Goal: Navigation & Orientation: Find specific page/section

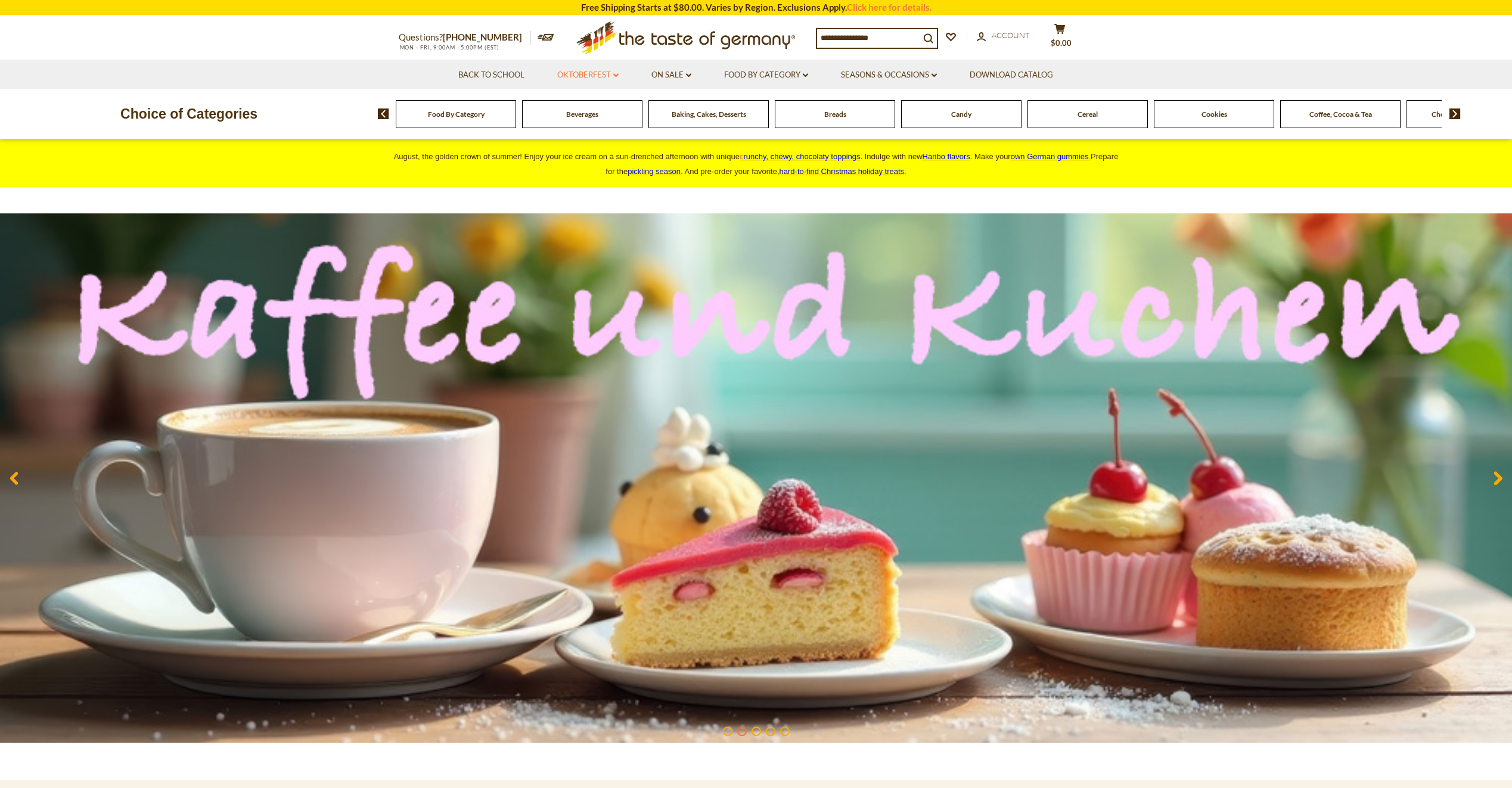
click at [584, 72] on link "Oktoberfest dropdown_arrow" at bounding box center [588, 75] width 61 height 13
click at [571, 104] on link "All Oktoberfest" at bounding box center [582, 106] width 61 height 11
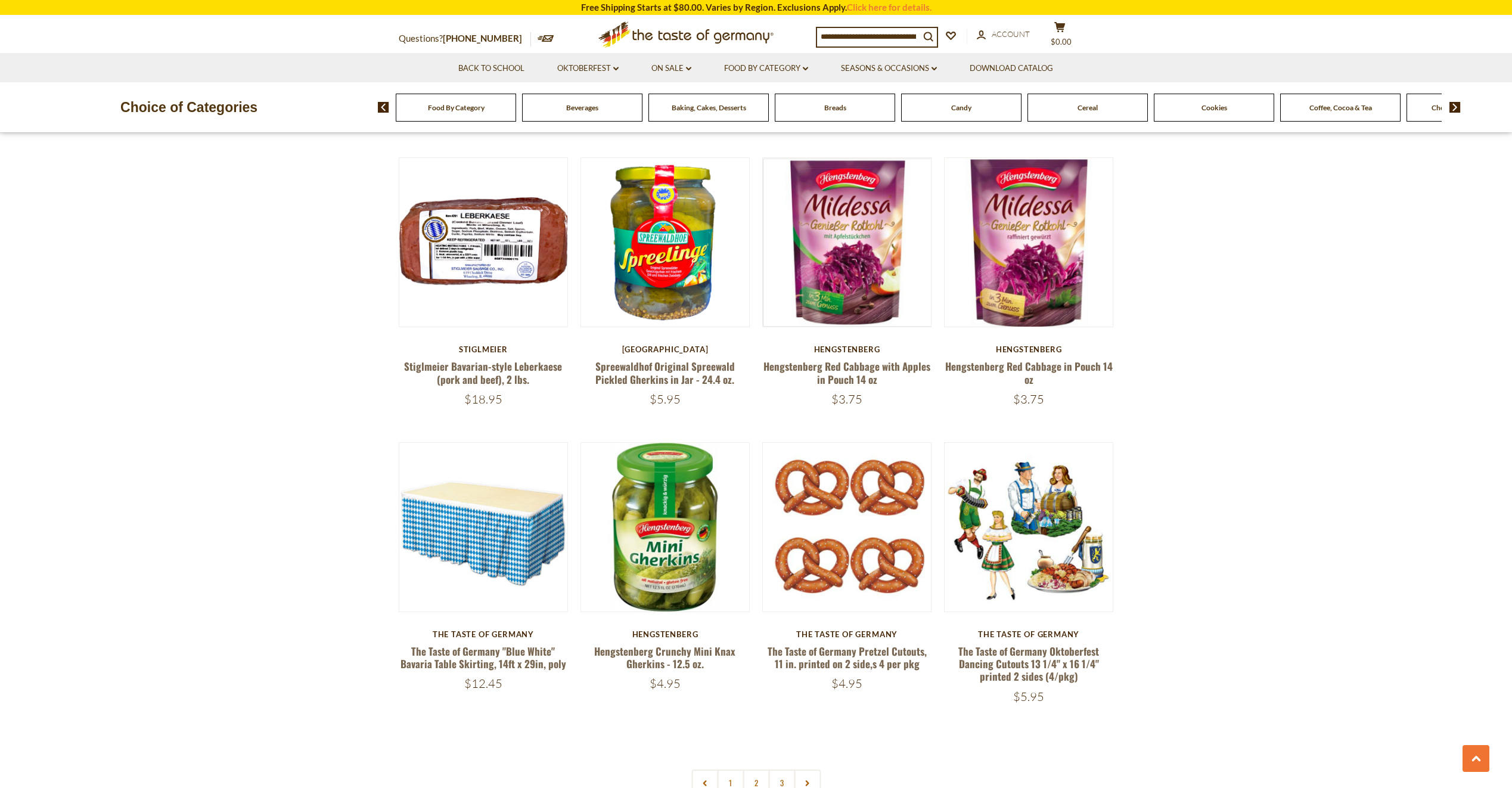
scroll to position [2623, 0]
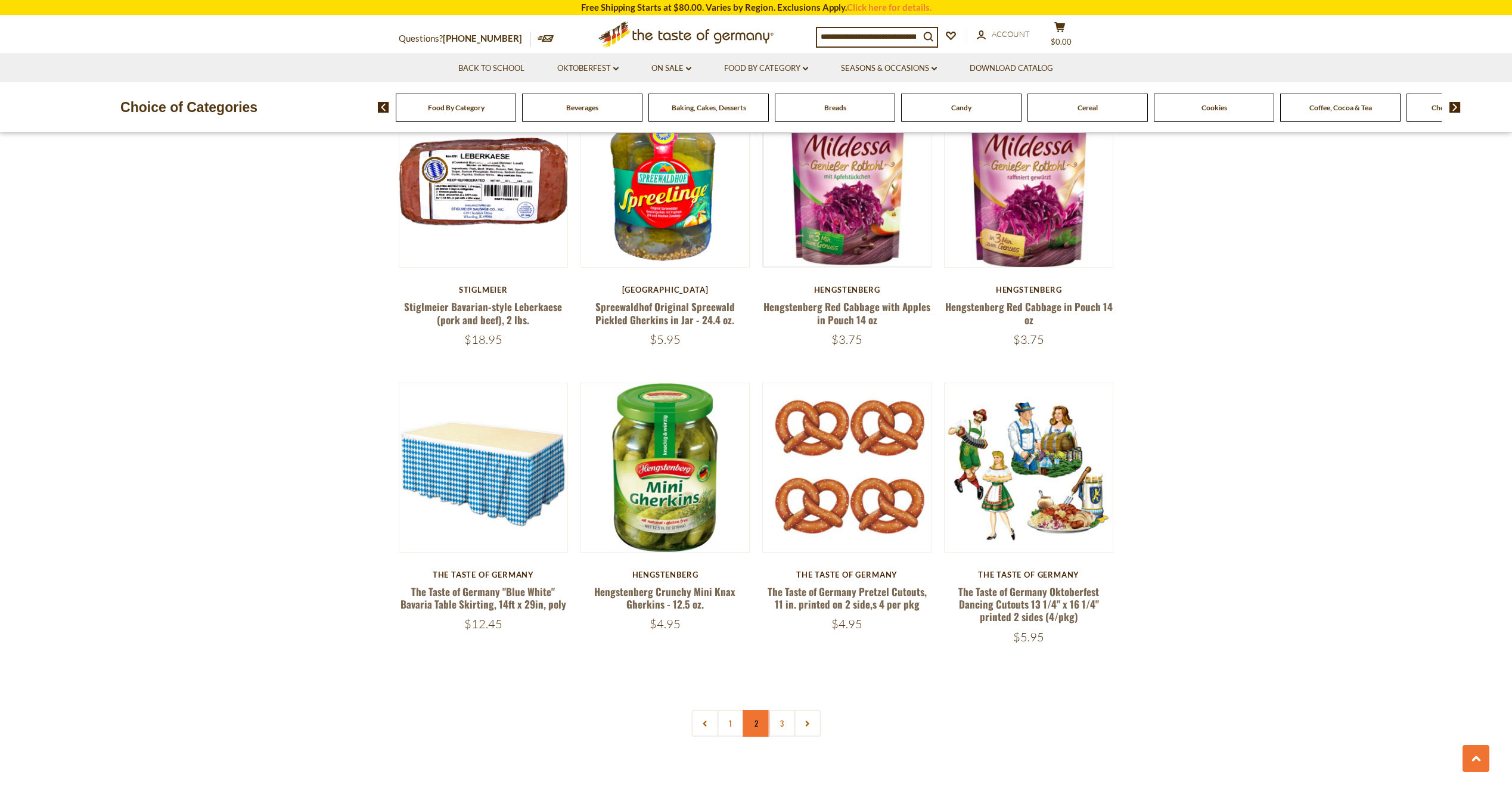
click at [761, 716] on link "2" at bounding box center [756, 723] width 27 height 27
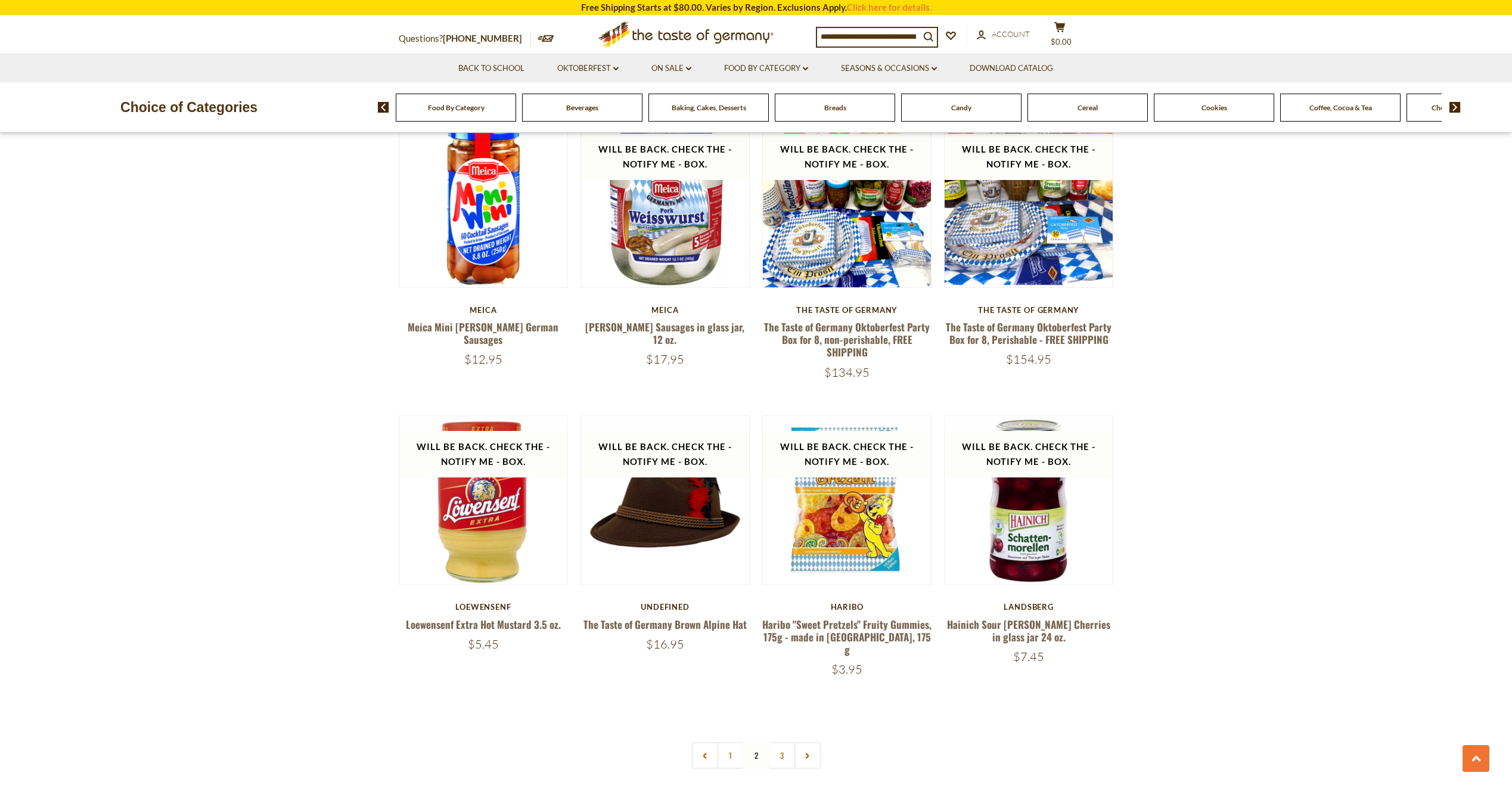
scroll to position [2683, 0]
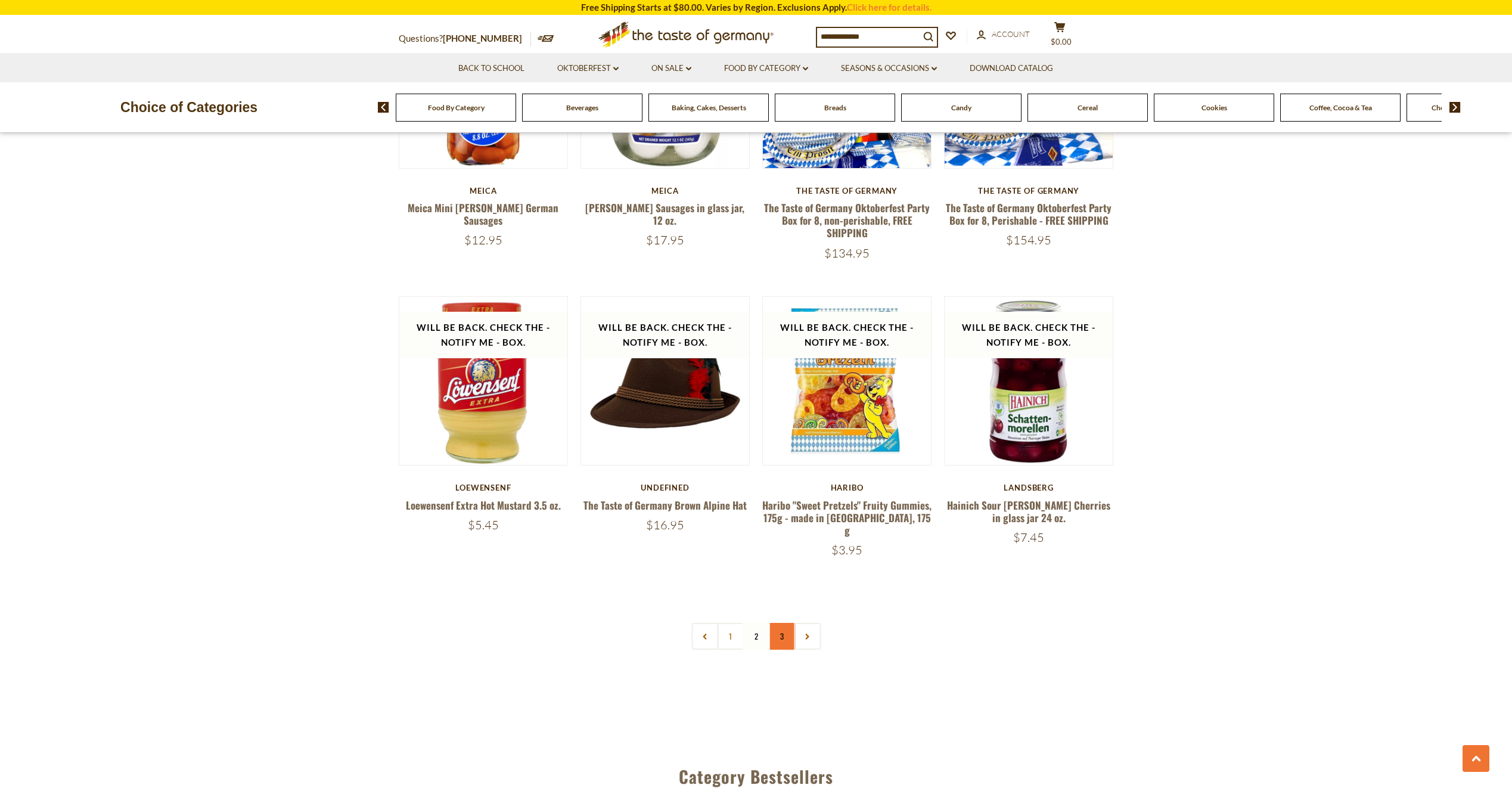
click at [791, 624] on link "3" at bounding box center [781, 636] width 27 height 27
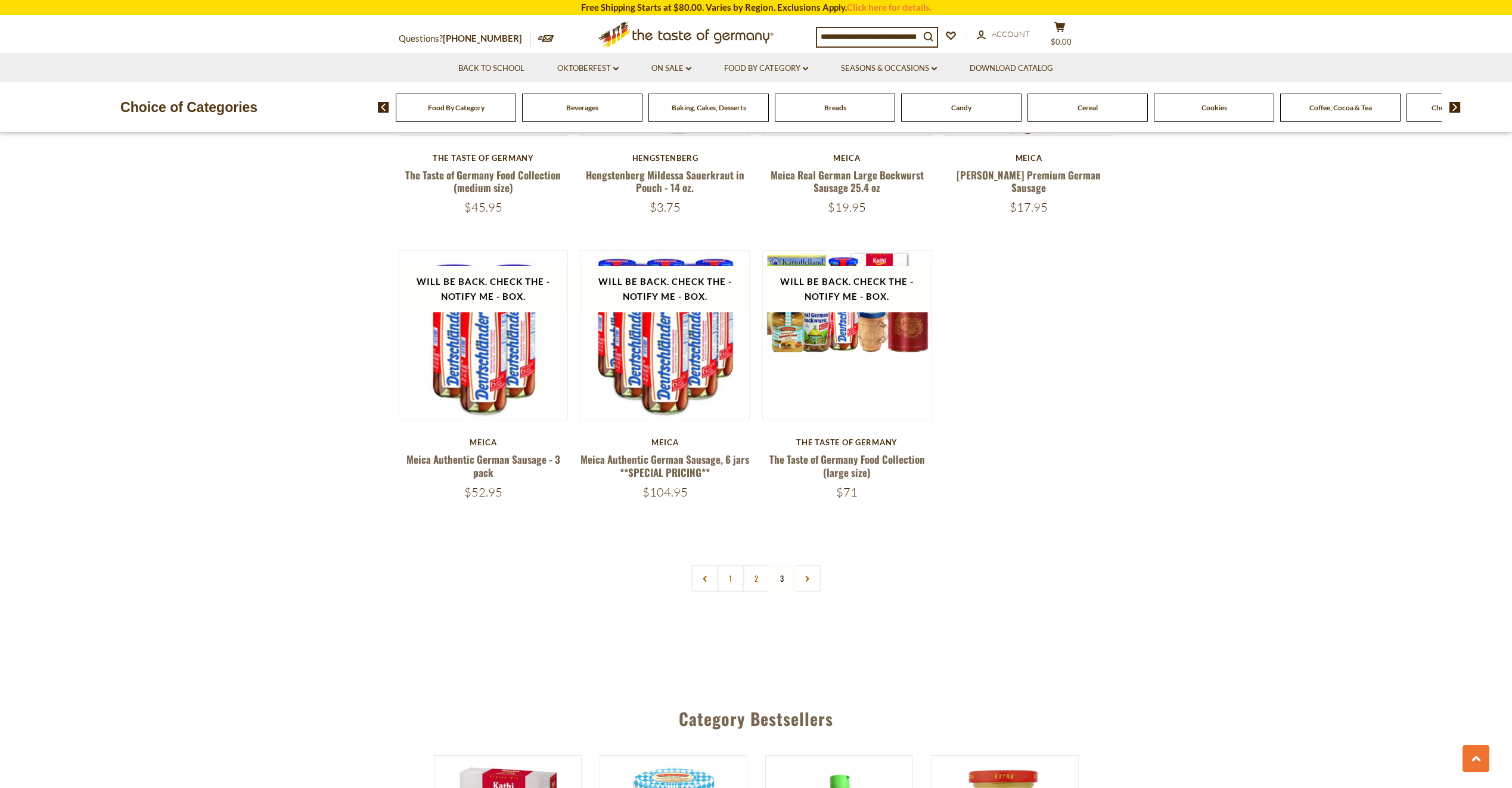
scroll to position [2384, 0]
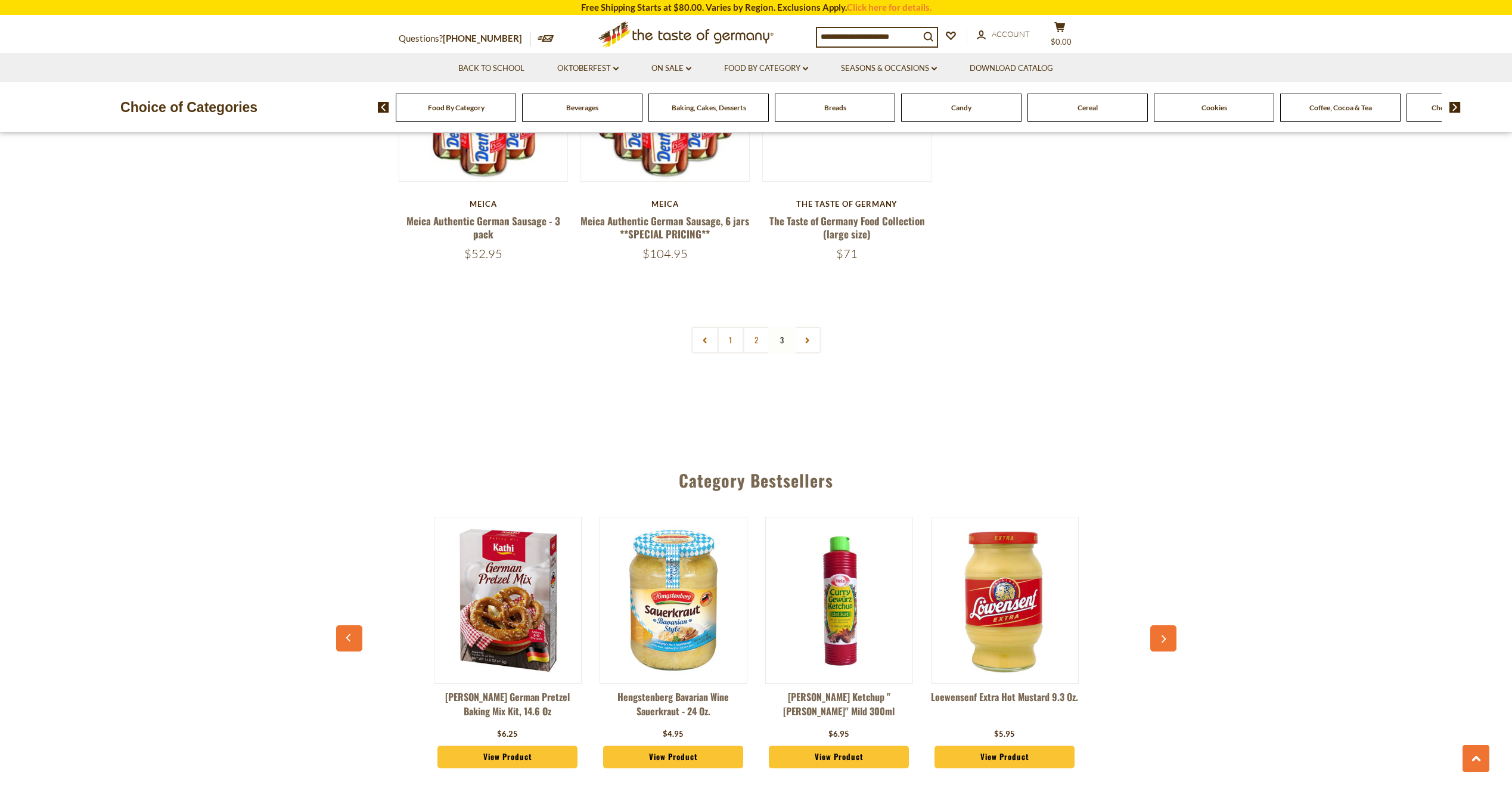
click at [516, 115] on div "Baking, Cakes, Desserts" at bounding box center [456, 107] width 121 height 28
click at [699, 110] on span "Baking, Cakes, Desserts" at bounding box center [709, 107] width 75 height 9
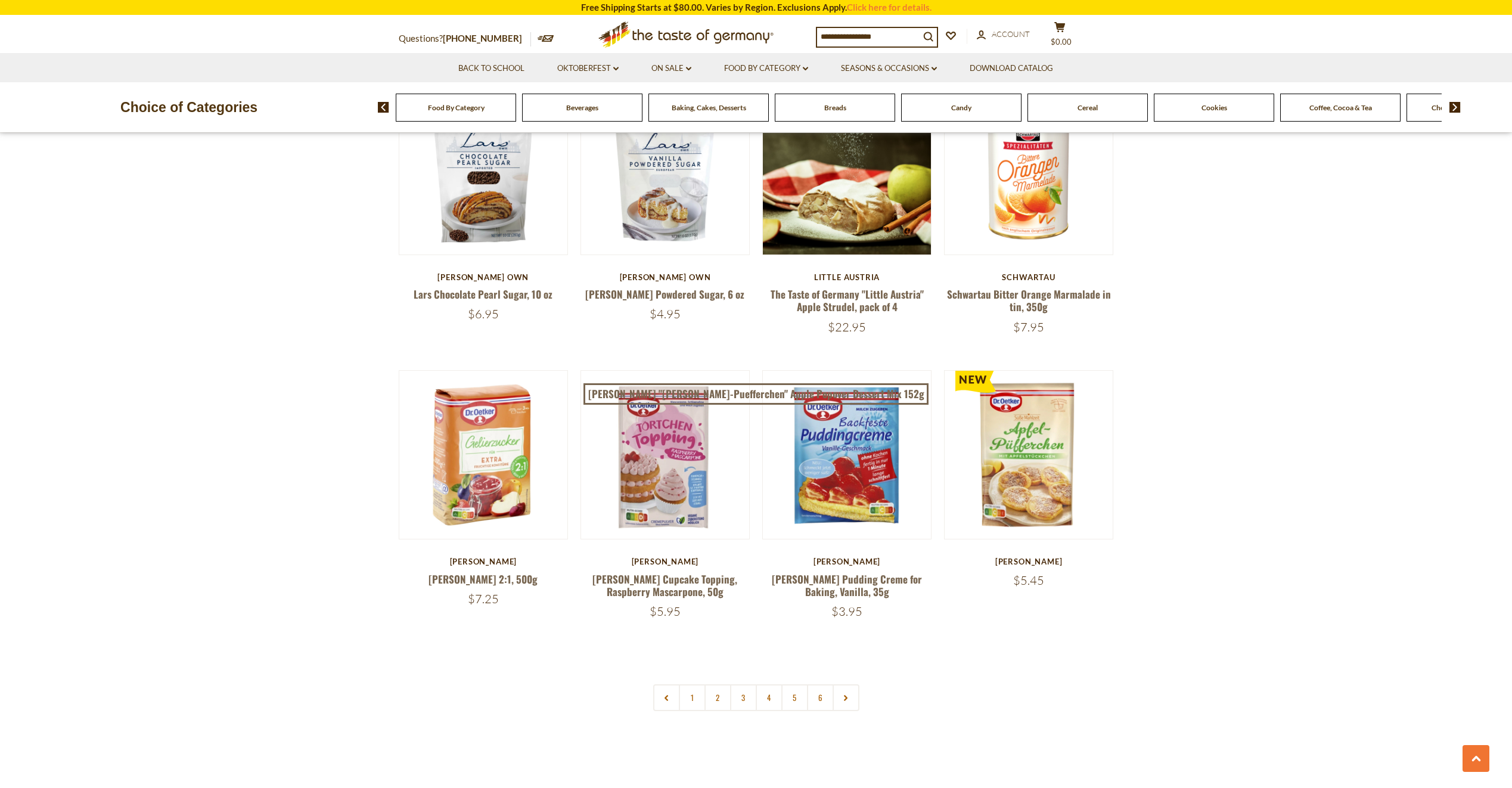
scroll to position [2683, 0]
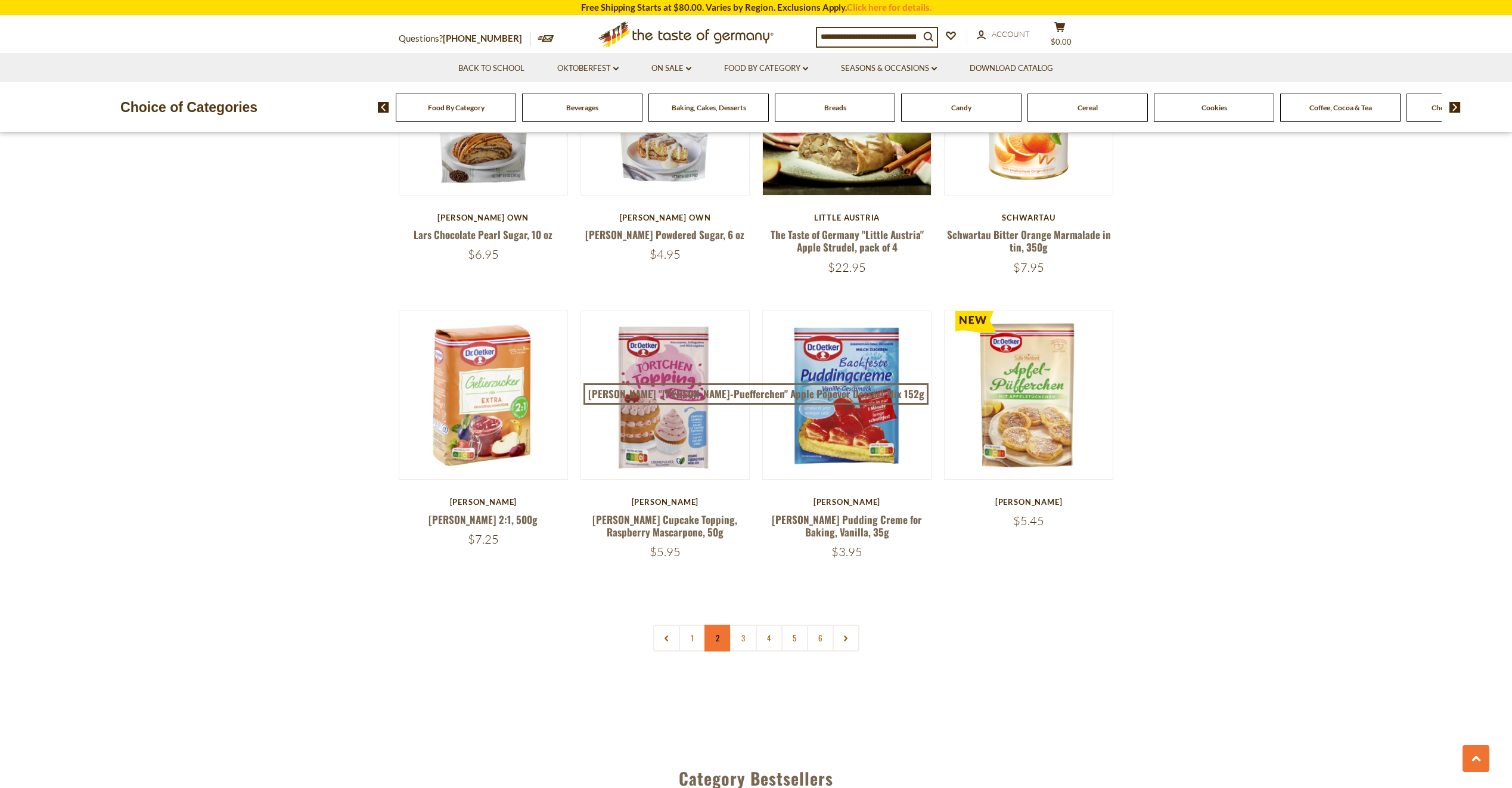
click at [721, 625] on link "2" at bounding box center [718, 638] width 27 height 27
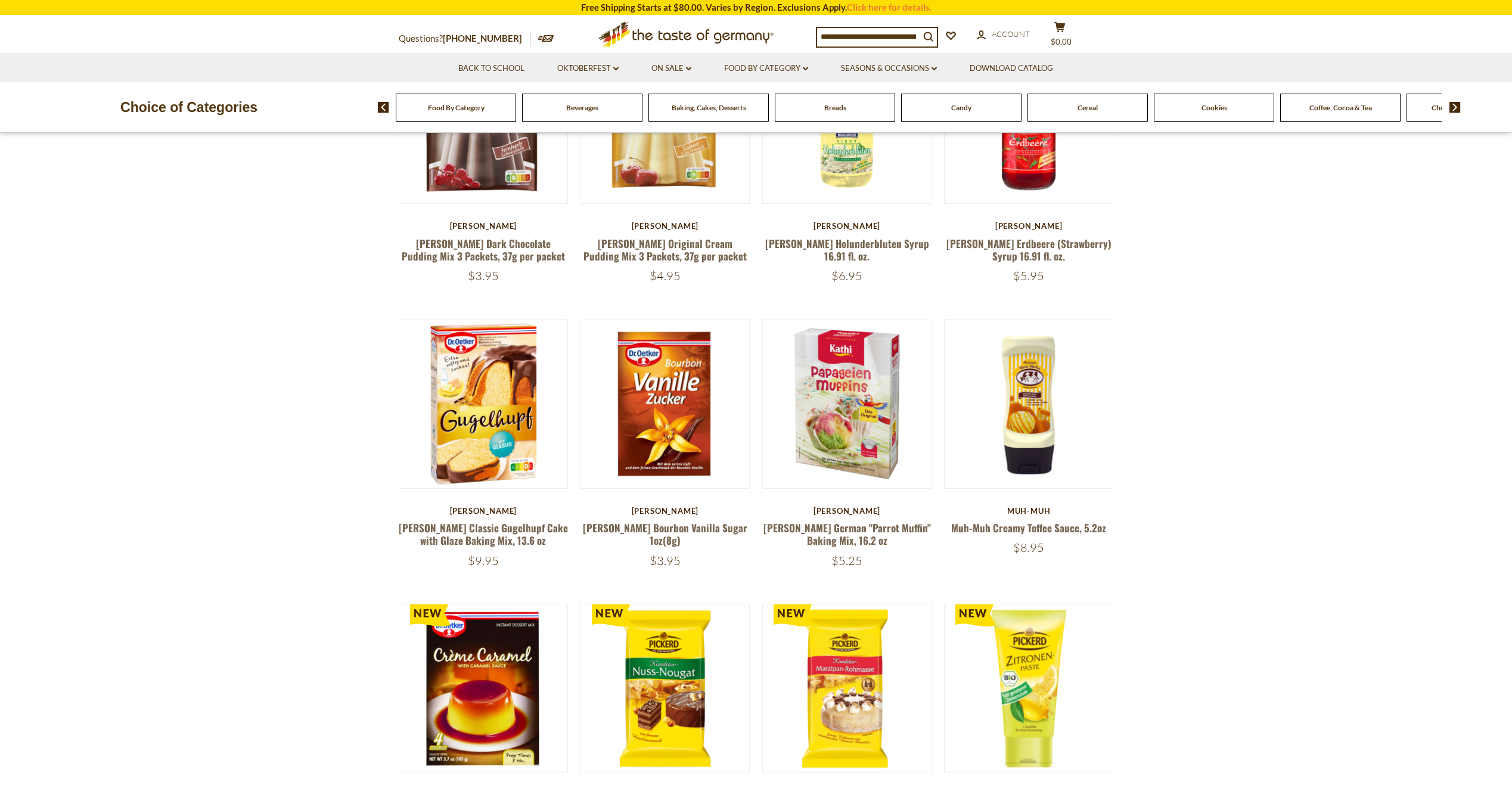
scroll to position [596, 0]
